Goal: Task Accomplishment & Management: Manage account settings

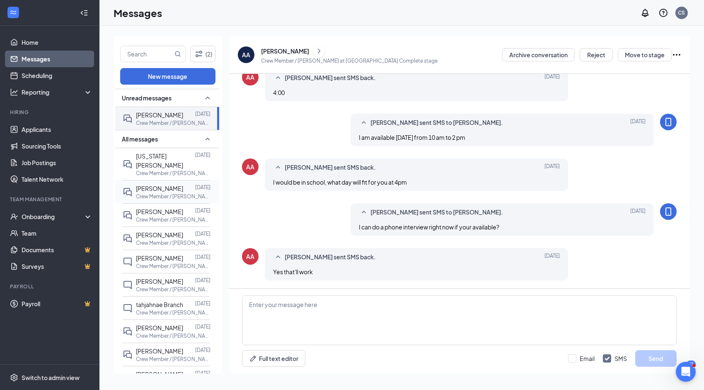
click at [155, 185] on span "[PERSON_NAME]" at bounding box center [159, 188] width 47 height 7
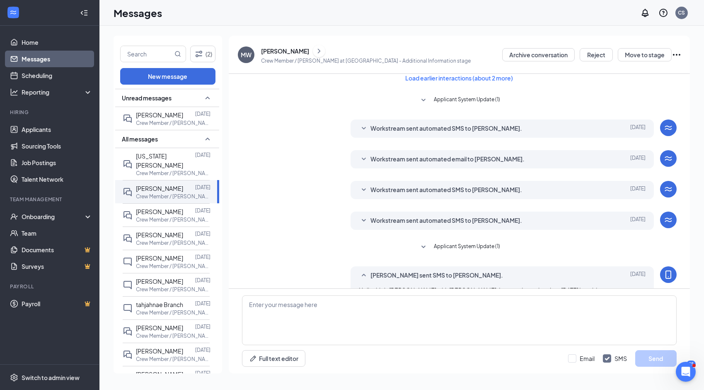
click at [280, 53] on div "[PERSON_NAME]" at bounding box center [285, 51] width 48 height 8
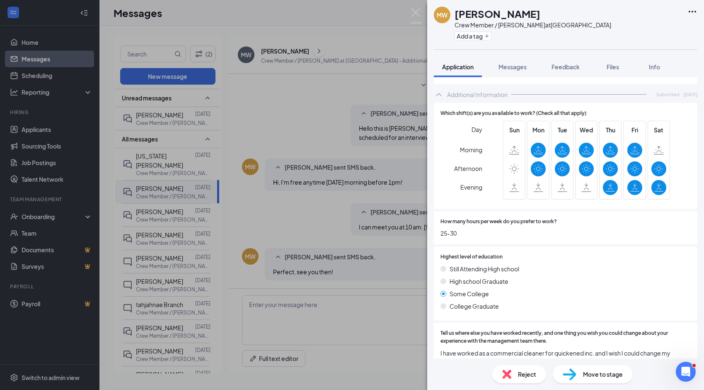
scroll to position [362, 0]
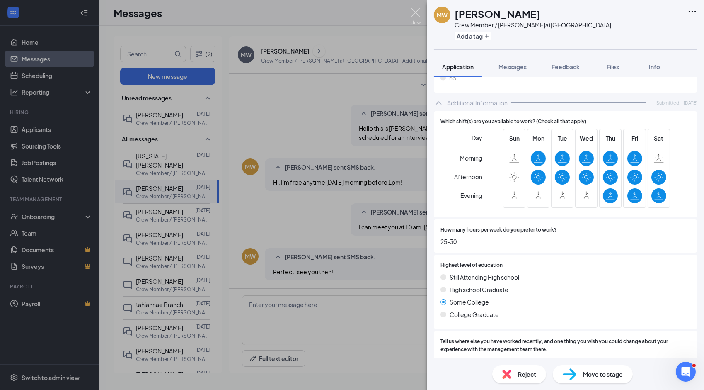
click at [420, 13] on img at bounding box center [416, 16] width 10 height 16
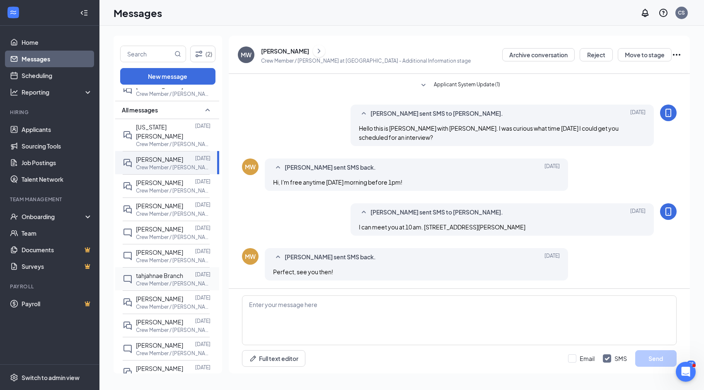
scroll to position [41, 0]
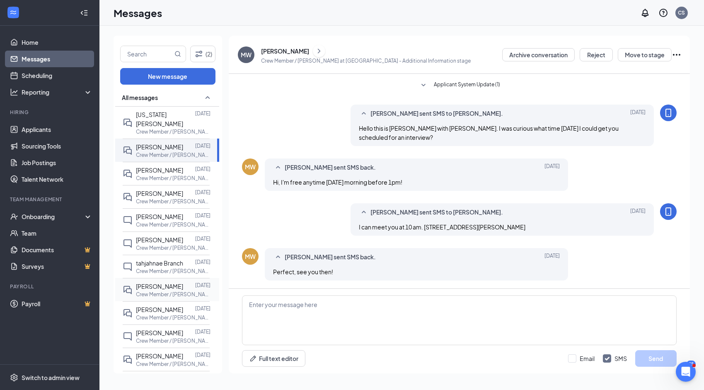
click at [154, 282] on span "[PERSON_NAME]" at bounding box center [159, 285] width 47 height 7
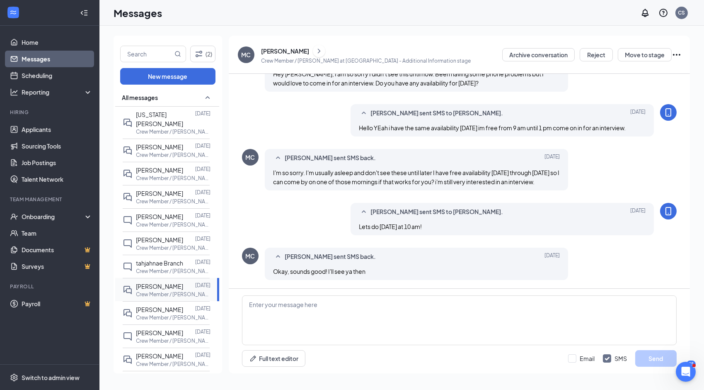
scroll to position [242, 0]
click at [281, 51] on div "[PERSON_NAME]" at bounding box center [285, 51] width 48 height 8
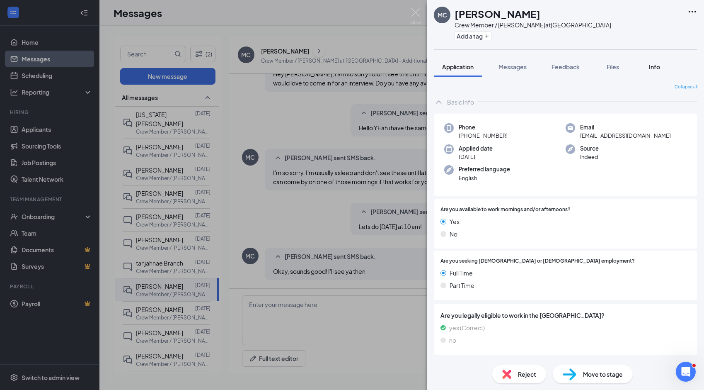
click at [652, 68] on span "Info" at bounding box center [654, 66] width 11 height 7
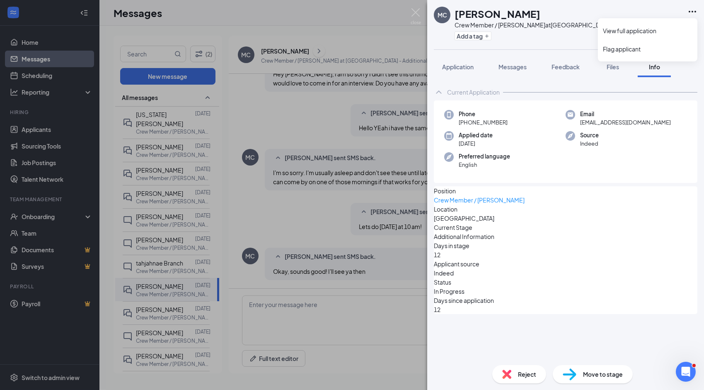
click at [694, 11] on icon "Ellipses" at bounding box center [693, 12] width 10 height 10
click at [592, 119] on span "[EMAIL_ADDRESS][DOMAIN_NAME]" at bounding box center [625, 122] width 91 height 8
click at [601, 124] on span "[EMAIL_ADDRESS][DOMAIN_NAME]" at bounding box center [625, 122] width 91 height 8
click at [613, 69] on span "Files" at bounding box center [613, 66] width 12 height 7
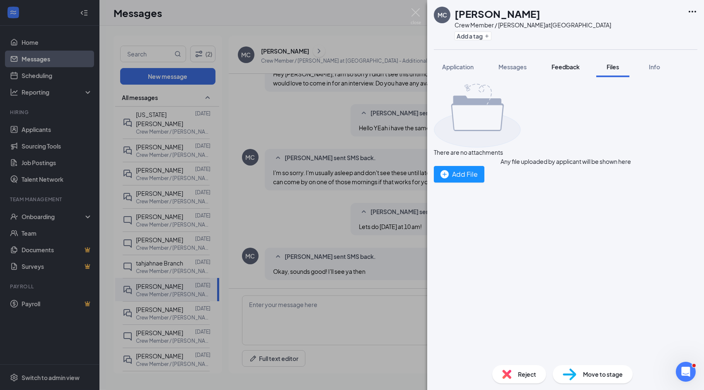
click at [561, 64] on span "Feedback" at bounding box center [566, 66] width 28 height 7
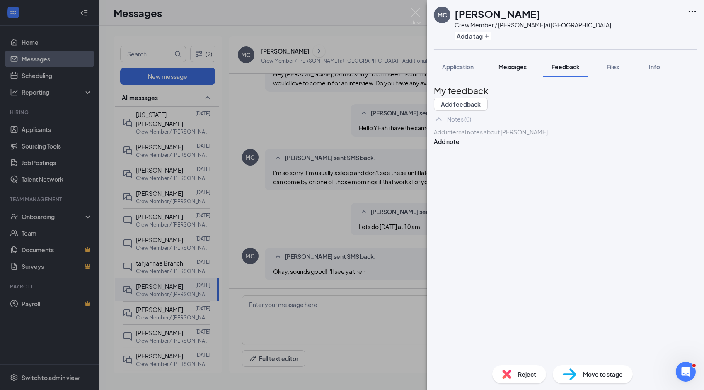
click at [509, 71] on button "Messages" at bounding box center [512, 66] width 45 height 21
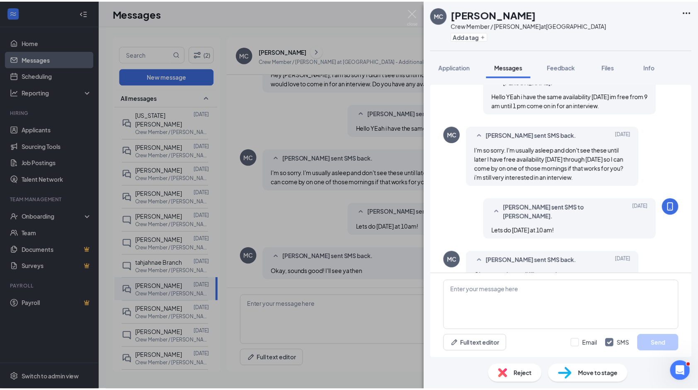
scroll to position [353, 0]
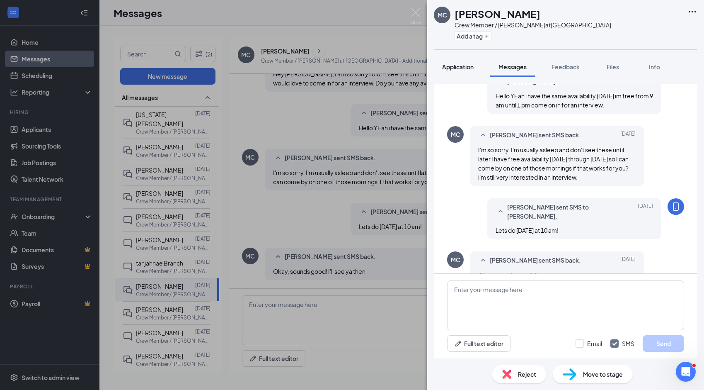
click at [454, 66] on span "Application" at bounding box center [458, 66] width 32 height 7
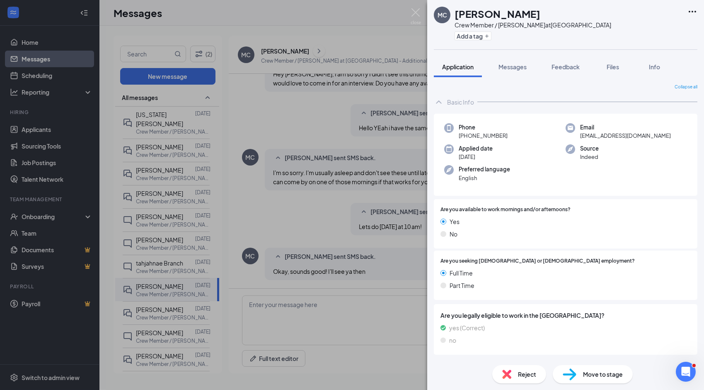
click at [34, 129] on div "MC [PERSON_NAME] Crew Member / [PERSON_NAME] at [GEOGRAPHIC_DATA] Add a tag App…" at bounding box center [352, 195] width 704 height 390
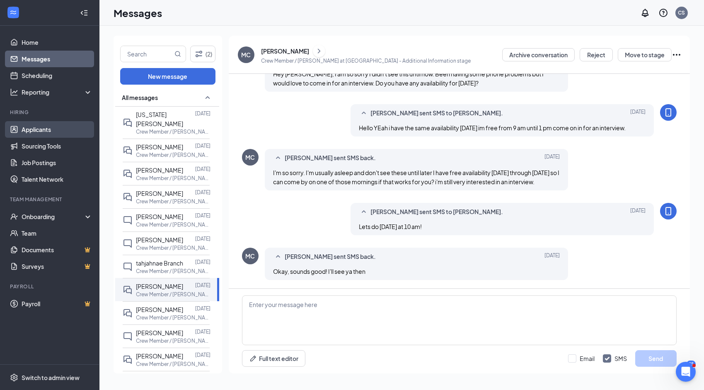
click at [34, 129] on link "Applicants" at bounding box center [57, 129] width 71 height 17
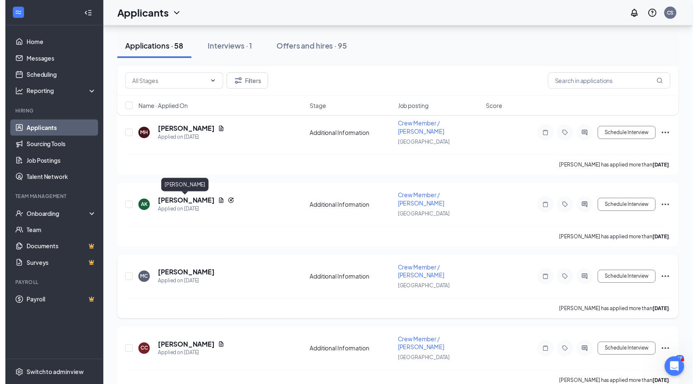
scroll to position [995, 0]
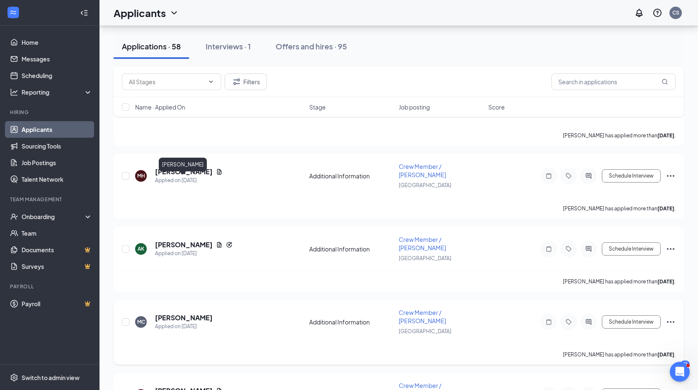
click at [180, 313] on h5 "[PERSON_NAME]" at bounding box center [184, 317] width 58 height 9
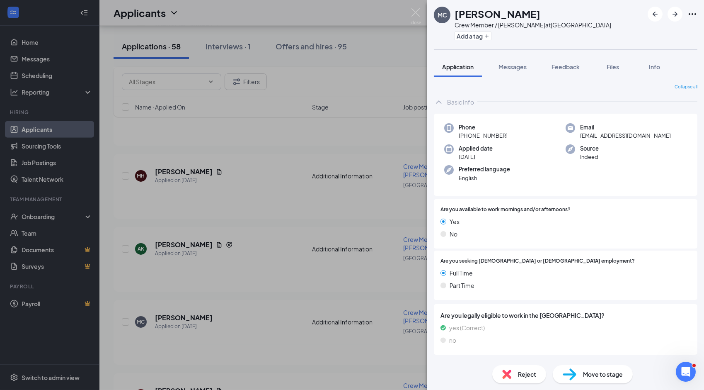
click at [184, 183] on div "MC [PERSON_NAME] Crew Member / [PERSON_NAME] at [GEOGRAPHIC_DATA] Add a tag App…" at bounding box center [352, 195] width 704 height 390
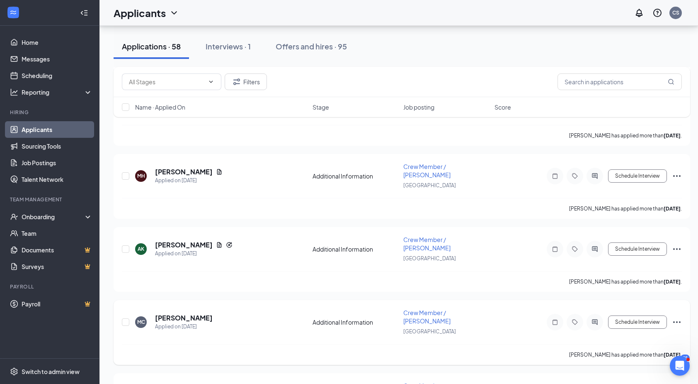
click at [676, 317] on icon "Ellipses" at bounding box center [677, 322] width 10 height 10
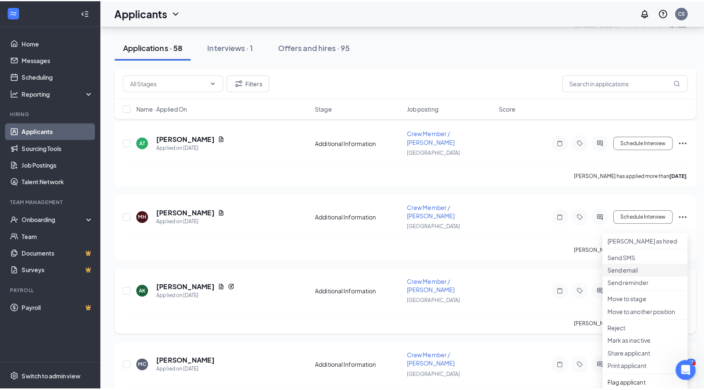
scroll to position [954, 0]
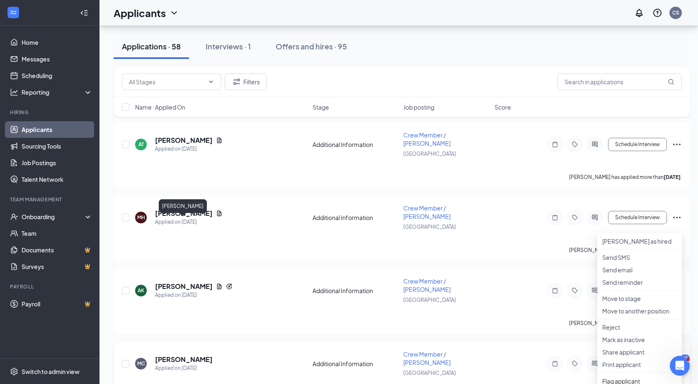
click at [170, 354] on h5 "[PERSON_NAME]" at bounding box center [184, 358] width 58 height 9
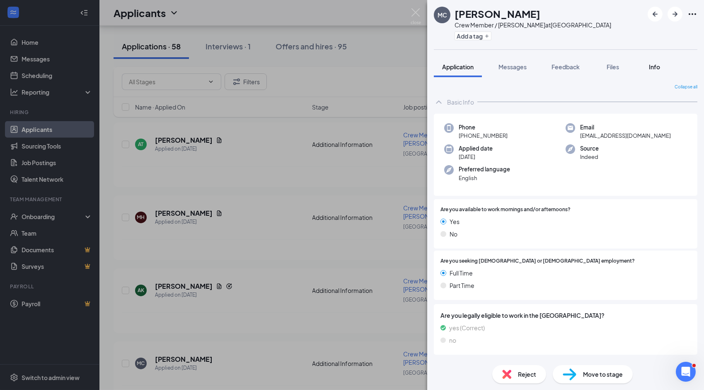
click at [656, 68] on span "Info" at bounding box center [654, 66] width 11 height 7
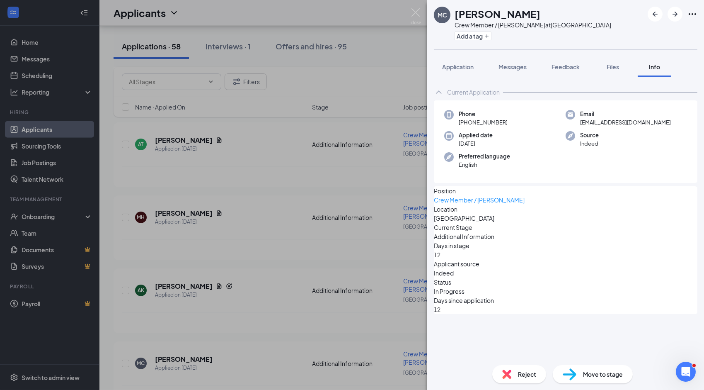
click at [585, 121] on span "[EMAIL_ADDRESS][DOMAIN_NAME]" at bounding box center [625, 122] width 91 height 8
click at [650, 119] on span "[EMAIL_ADDRESS][DOMAIN_NAME]" at bounding box center [625, 122] width 91 height 8
click at [693, 15] on icon "Ellipses" at bounding box center [693, 14] width 10 height 10
click at [690, 17] on icon "Ellipses" at bounding box center [693, 14] width 10 height 10
click at [648, 32] on link "View full application" at bounding box center [648, 33] width 90 height 8
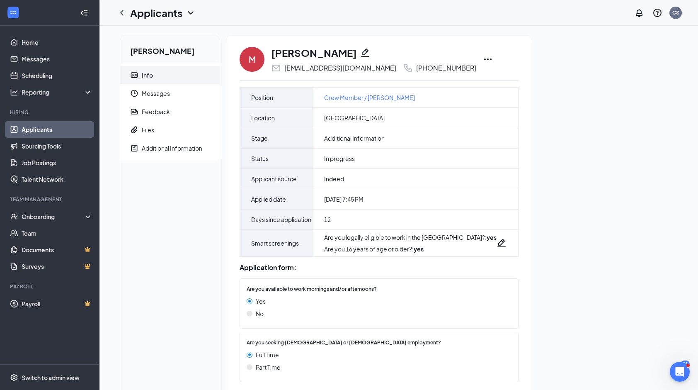
click at [493, 60] on icon "Ellipses" at bounding box center [488, 59] width 10 height 10
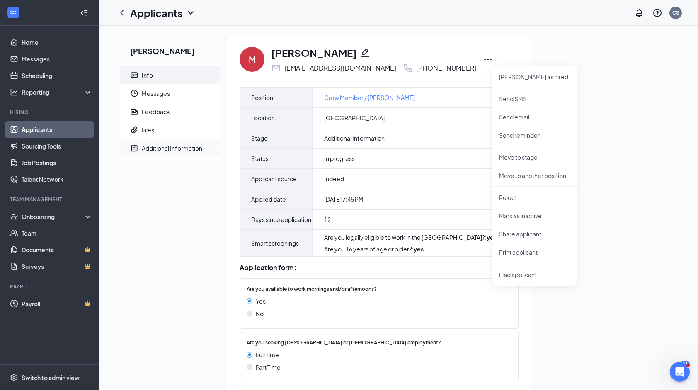
click at [157, 152] on span "Additional Information" at bounding box center [177, 148] width 71 height 18
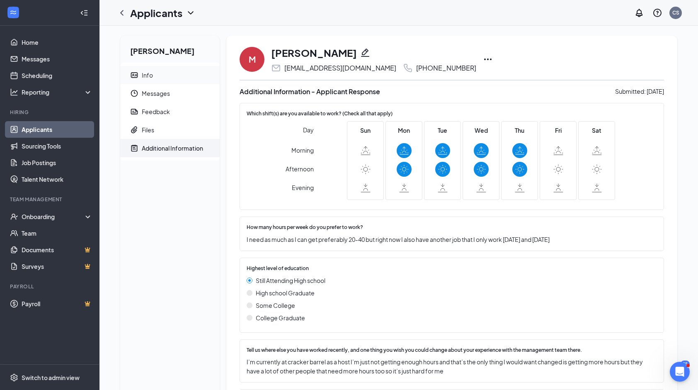
click at [144, 74] on div "Info" at bounding box center [147, 75] width 11 height 8
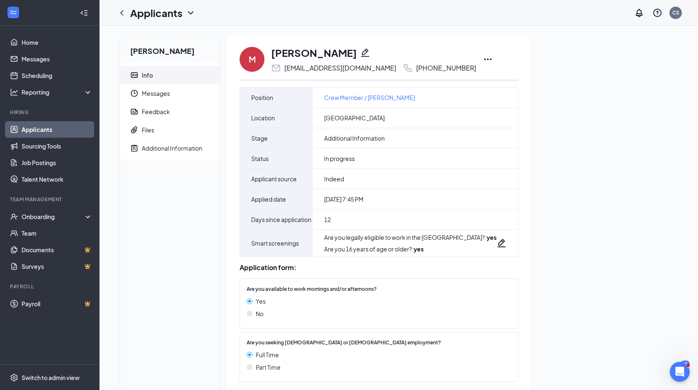
click at [374, 64] on div "[EMAIL_ADDRESS][DOMAIN_NAME]" at bounding box center [340, 68] width 112 height 8
click at [360, 57] on icon "Pencil" at bounding box center [365, 53] width 10 height 10
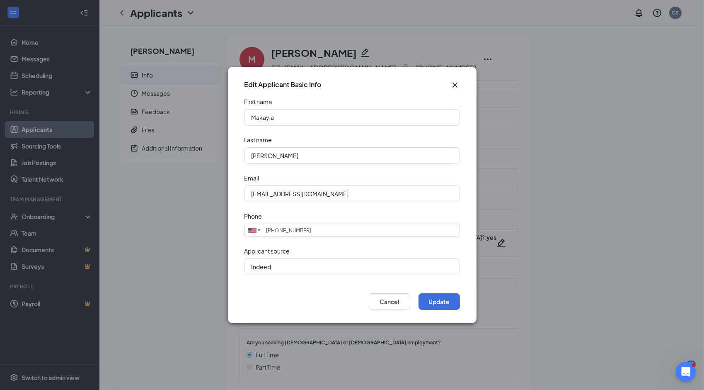
type input "(865) 384-5639"
drag, startPoint x: 380, startPoint y: 192, endPoint x: 221, endPoint y: 187, distance: 159.3
click at [221, 187] on div "Edit Applicant Basic Info First name Makayla Last name Coburn Email n2dmxd7hrn@…" at bounding box center [352, 195] width 704 height 390
type input "zombieslayerx9000@gmail.com"
click at [439, 298] on button "Update" at bounding box center [439, 301] width 41 height 17
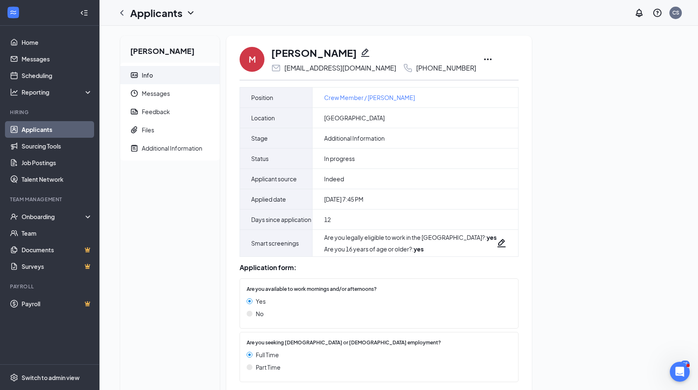
click at [36, 127] on link "Applicants" at bounding box center [57, 129] width 71 height 17
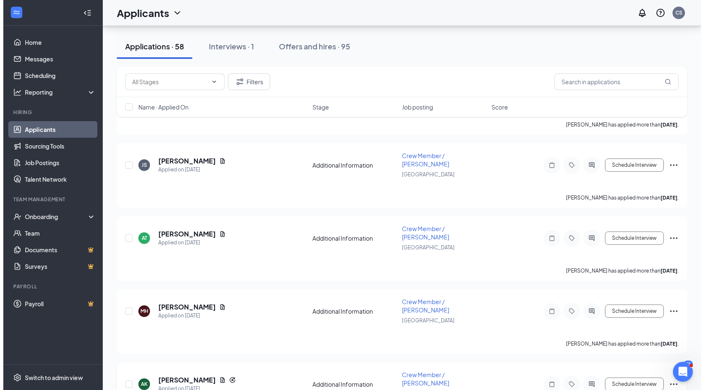
scroll to position [868, 0]
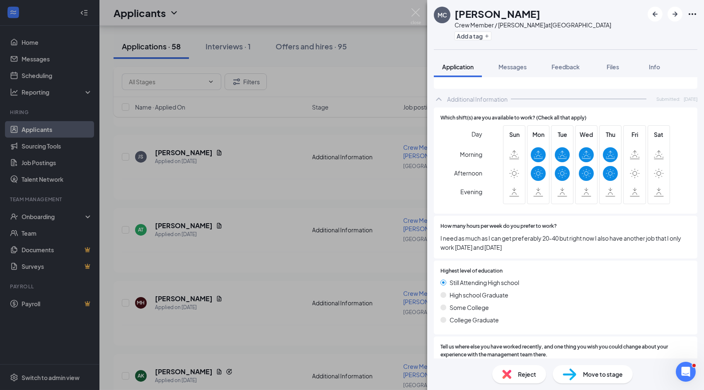
scroll to position [414, 0]
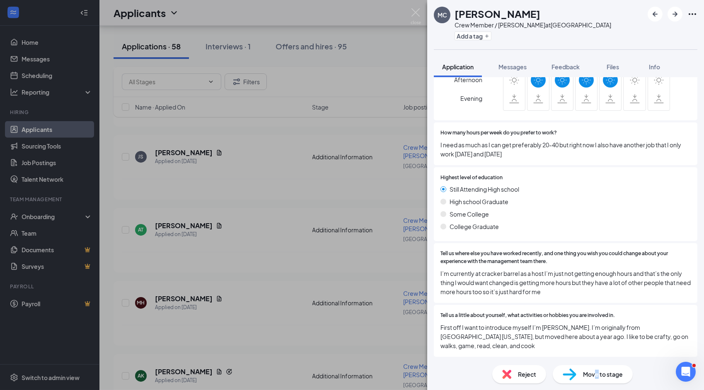
click at [597, 379] on div "Move to stage" at bounding box center [593, 374] width 80 height 18
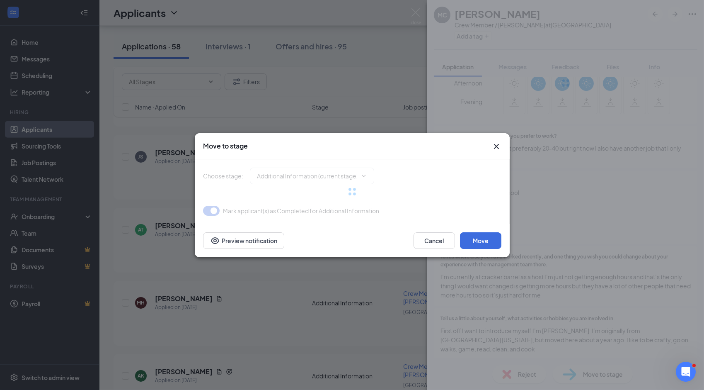
type input "Onsite Interview (next stage)"
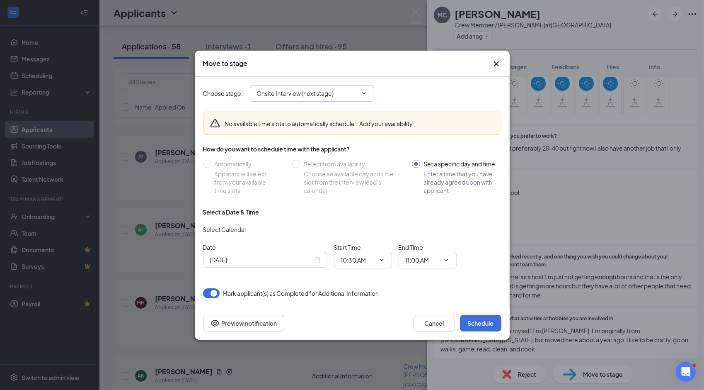
click at [361, 91] on icon "ChevronDown" at bounding box center [364, 93] width 7 height 7
click at [365, 94] on icon "ChevronDown" at bounding box center [364, 93] width 7 height 7
click at [485, 324] on button "Schedule" at bounding box center [480, 323] width 41 height 17
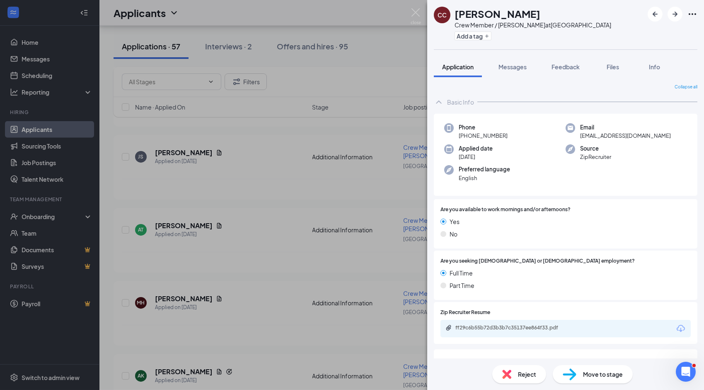
click at [575, 375] on img at bounding box center [570, 374] width 14 height 12
type input "Onsite Interview (next stage)"
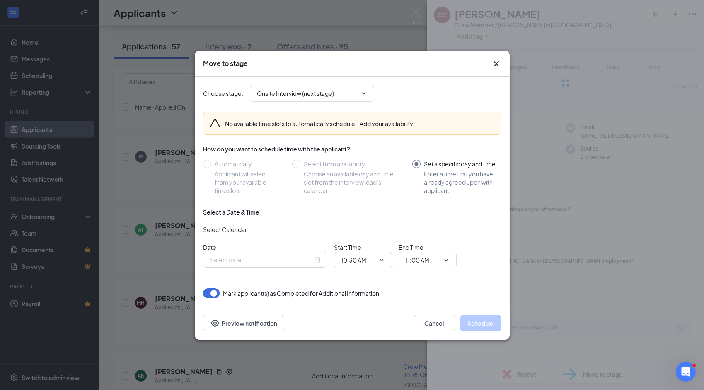
type input "Sep 16, 2025"
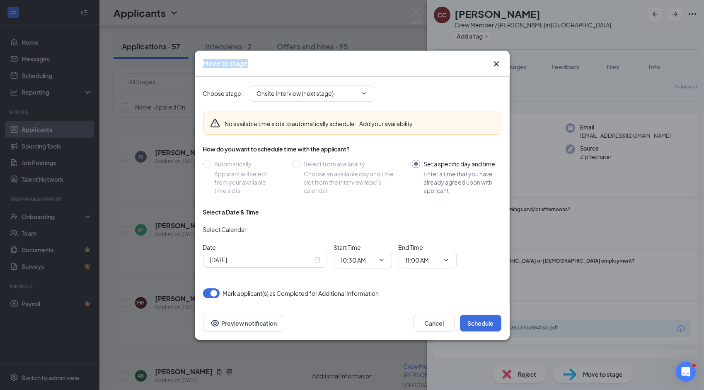
drag, startPoint x: 501, startPoint y: 66, endPoint x: 495, endPoint y: 62, distance: 7.5
click at [495, 62] on div "Move to stage Choose stage : Onsite Interview (next stage) No available time sl…" at bounding box center [352, 195] width 315 height 289
click at [495, 65] on icon "Cross" at bounding box center [497, 64] width 10 height 10
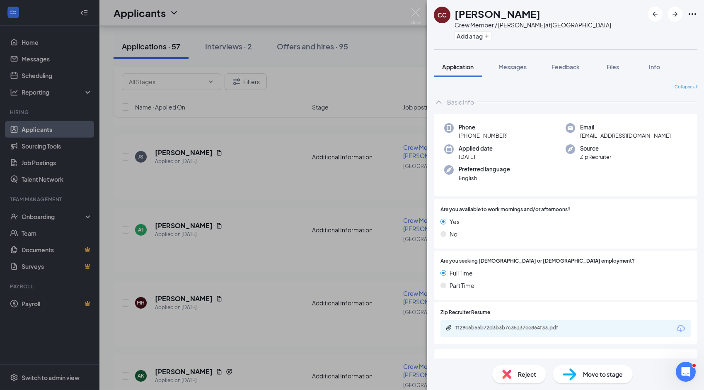
click at [229, 49] on div "CC Connie Claborn Crew Member / Baker at Southport Add a tag Application Messag…" at bounding box center [352, 195] width 704 height 390
click at [413, 12] on img at bounding box center [416, 16] width 10 height 16
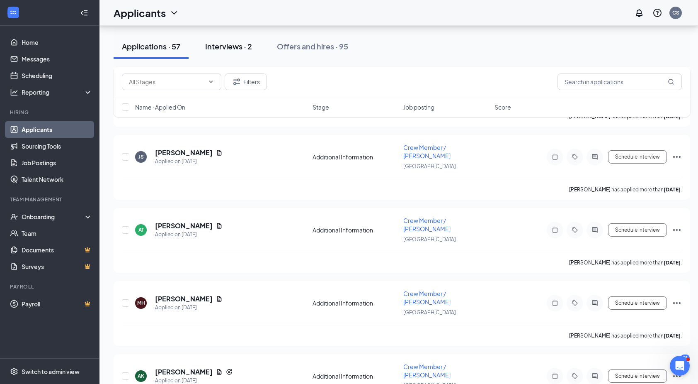
click at [237, 48] on div "Interviews · 2" at bounding box center [228, 46] width 47 height 10
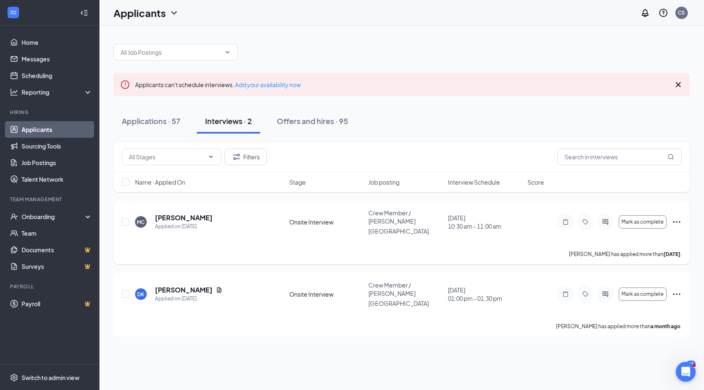
click at [677, 218] on icon "Ellipses" at bounding box center [677, 222] width 10 height 10
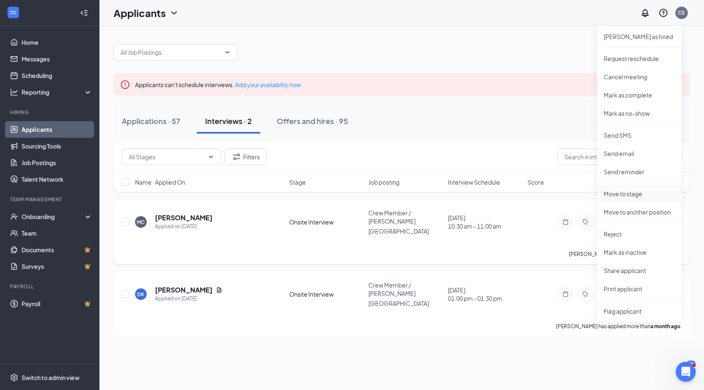
click at [643, 197] on p "Move to stage" at bounding box center [639, 193] width 71 height 8
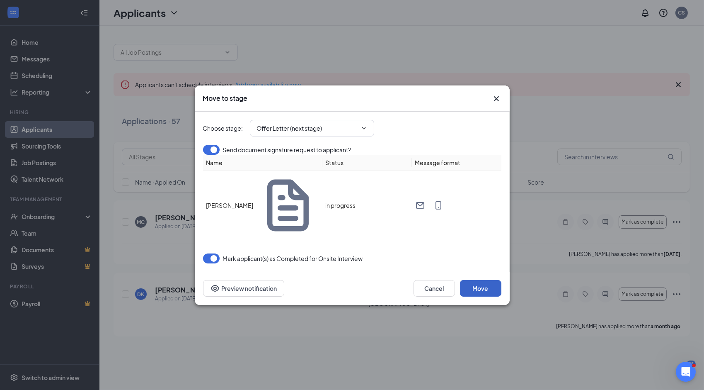
click at [488, 280] on button "Move" at bounding box center [480, 288] width 41 height 17
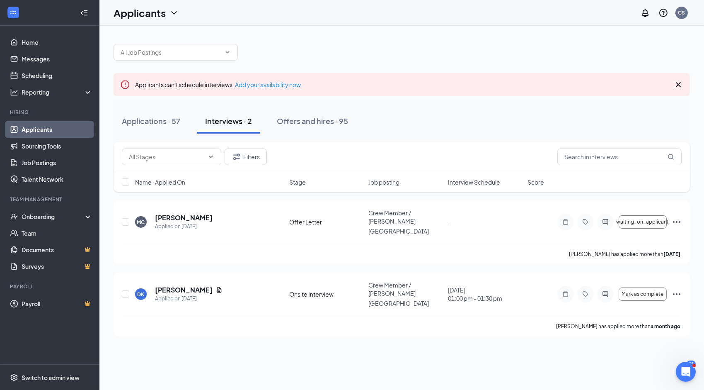
click at [40, 130] on link "Applicants" at bounding box center [57, 129] width 71 height 17
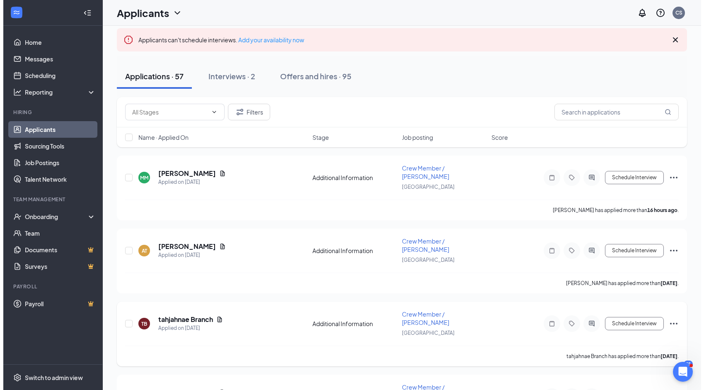
scroll to position [124, 0]
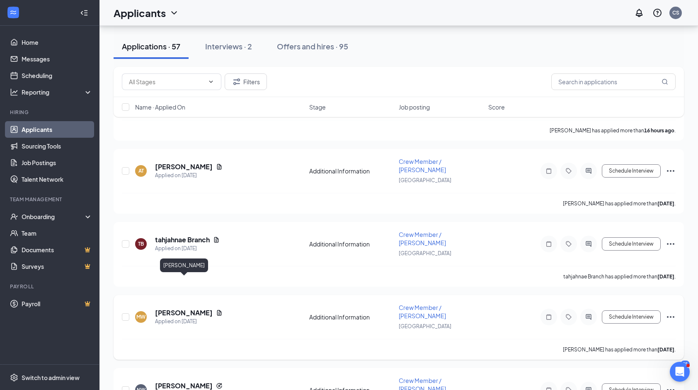
click at [176, 308] on h5 "[PERSON_NAME]" at bounding box center [184, 312] width 58 height 9
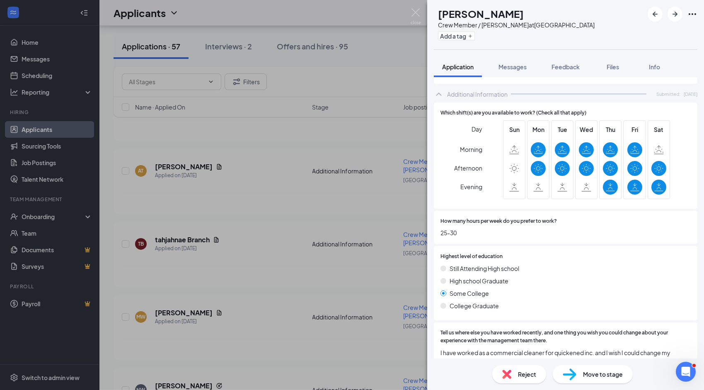
scroll to position [290, 0]
